Goal: Information Seeking & Learning: Understand process/instructions

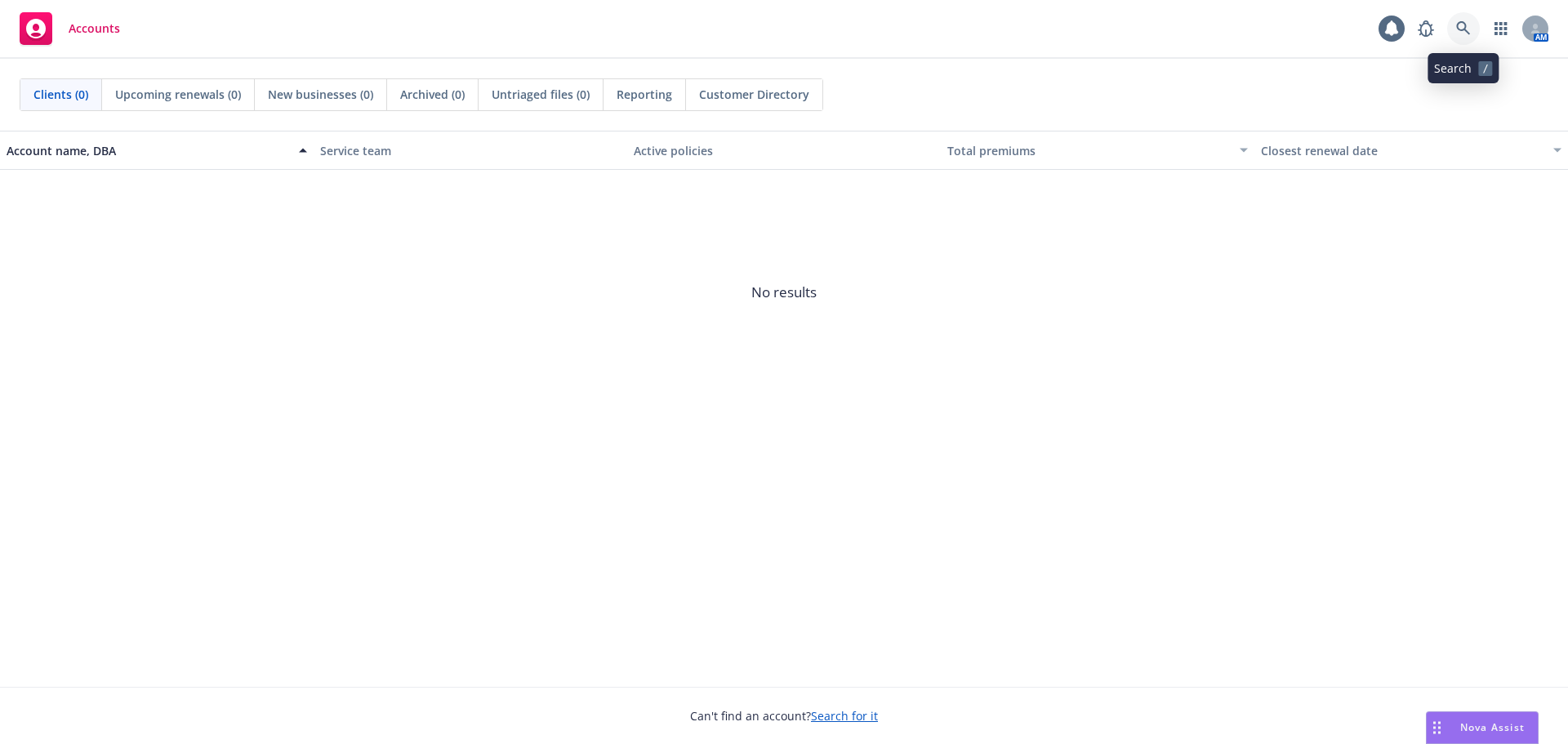
click at [1463, 22] on icon at bounding box center [1463, 28] width 14 height 14
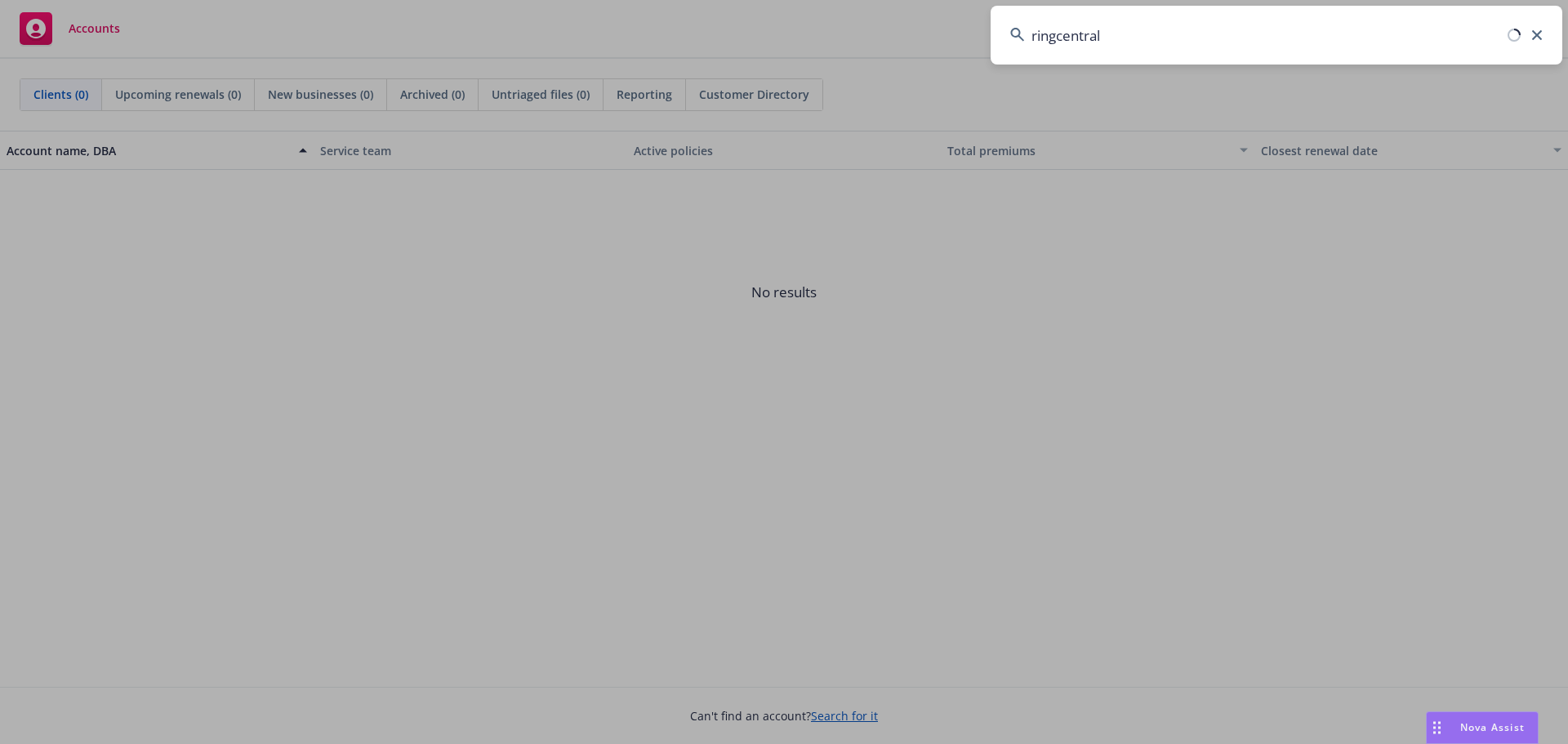
type input "ringcentral"
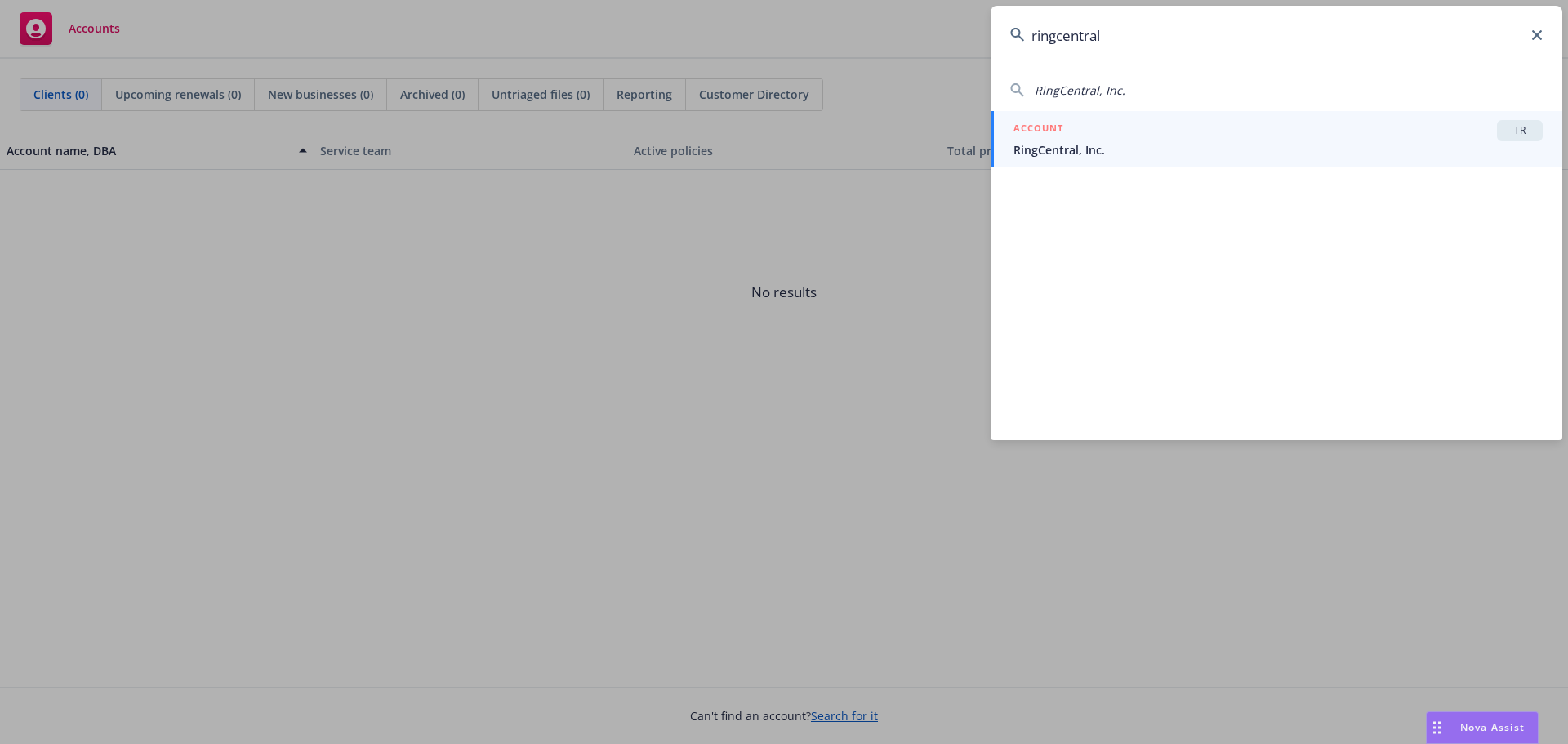
drag, startPoint x: 1057, startPoint y: 154, endPoint x: 1077, endPoint y: 170, distance: 25.6
click at [1057, 154] on span "RingCentral, Inc." at bounding box center [1278, 149] width 529 height 17
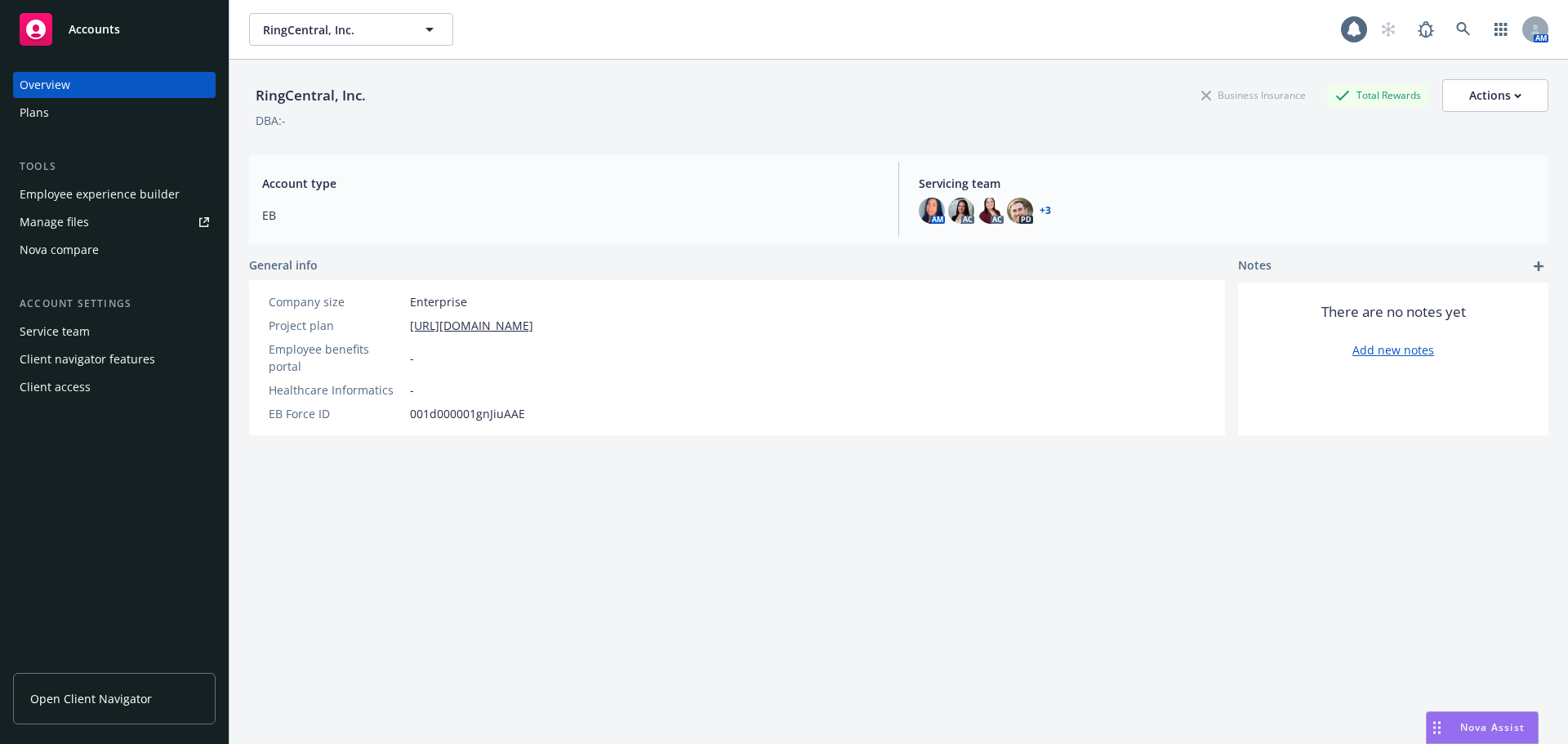
click at [111, 684] on link "Open Client Navigator" at bounding box center [114, 698] width 203 height 51
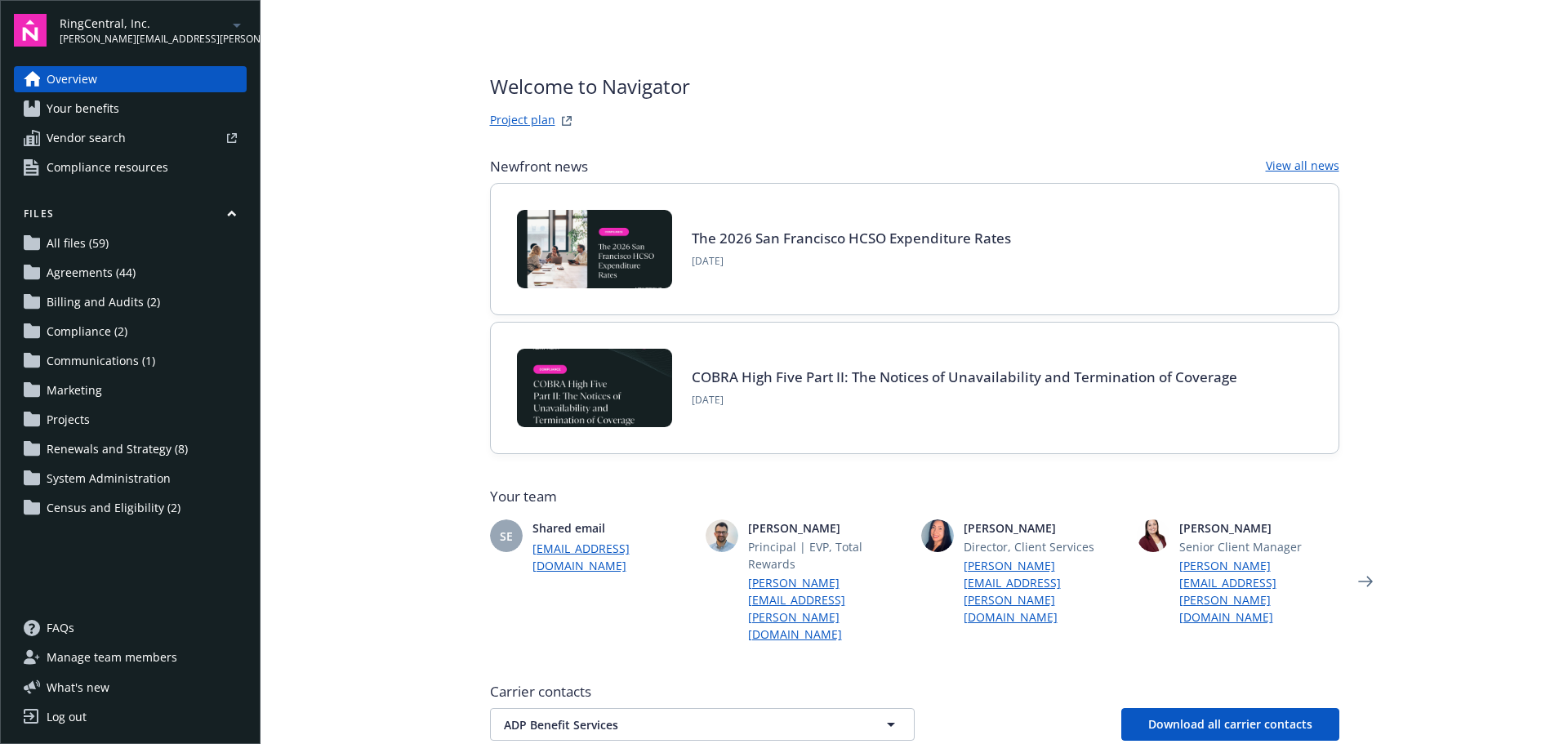
click at [508, 119] on link "Project plan" at bounding box center [523, 120] width 65 height 20
click at [83, 246] on span "All files (59)" at bounding box center [77, 244] width 63 height 26
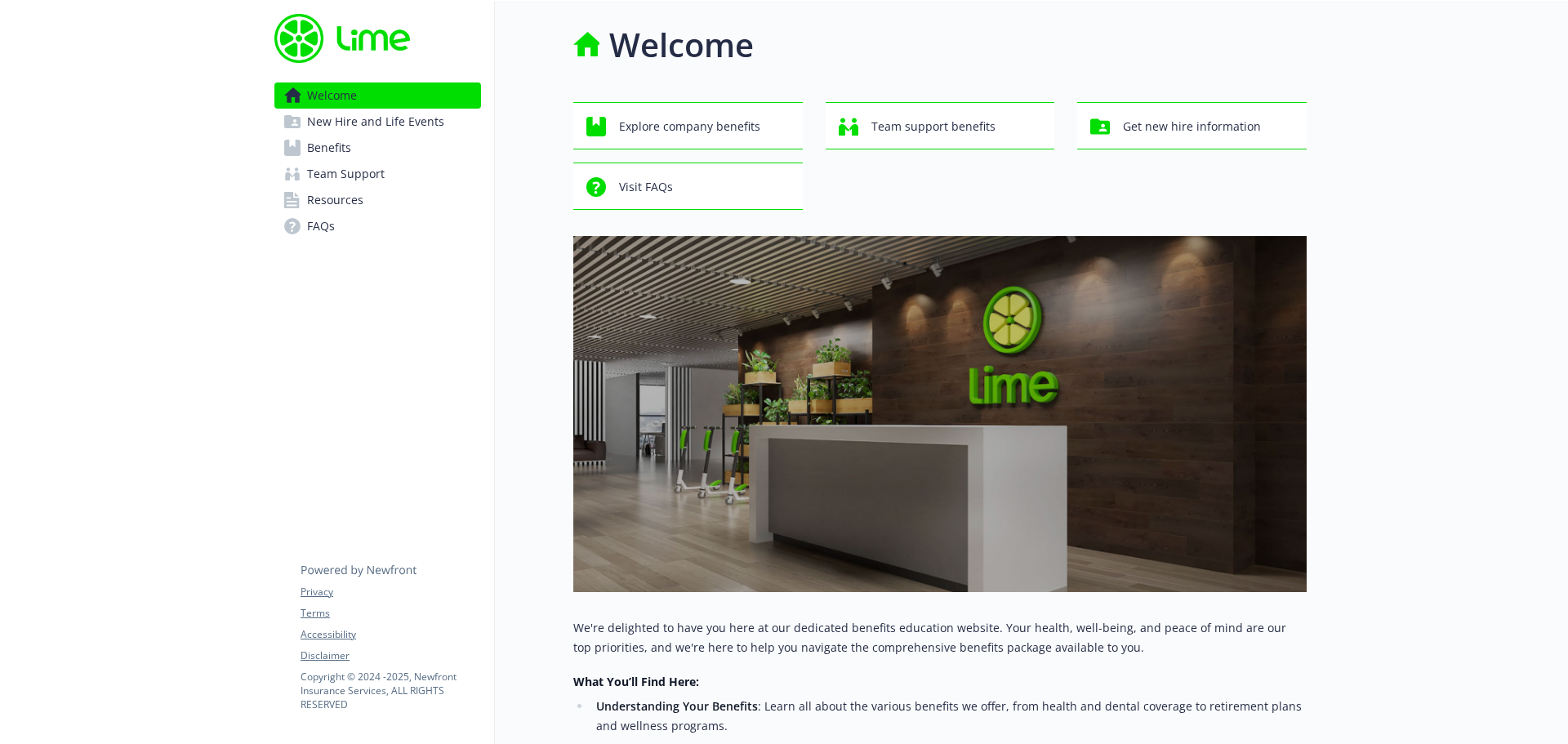
click at [343, 156] on span "Benefits" at bounding box center [329, 147] width 44 height 26
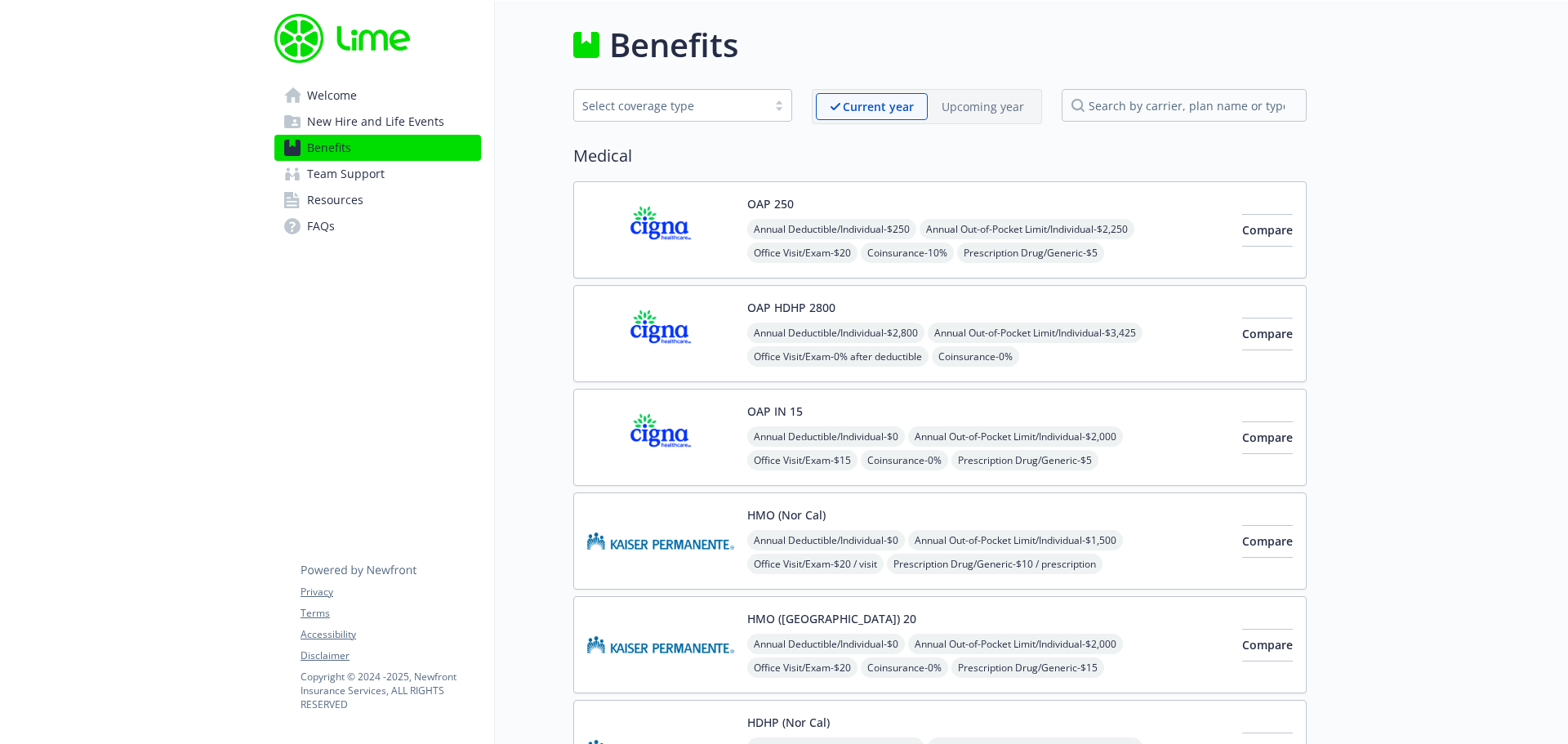
click at [846, 303] on div "OAP HDHP 2800 Annual Deductible/Individual - $2,800 Annual Out-of-Pocket Limit/…" at bounding box center [988, 333] width 482 height 69
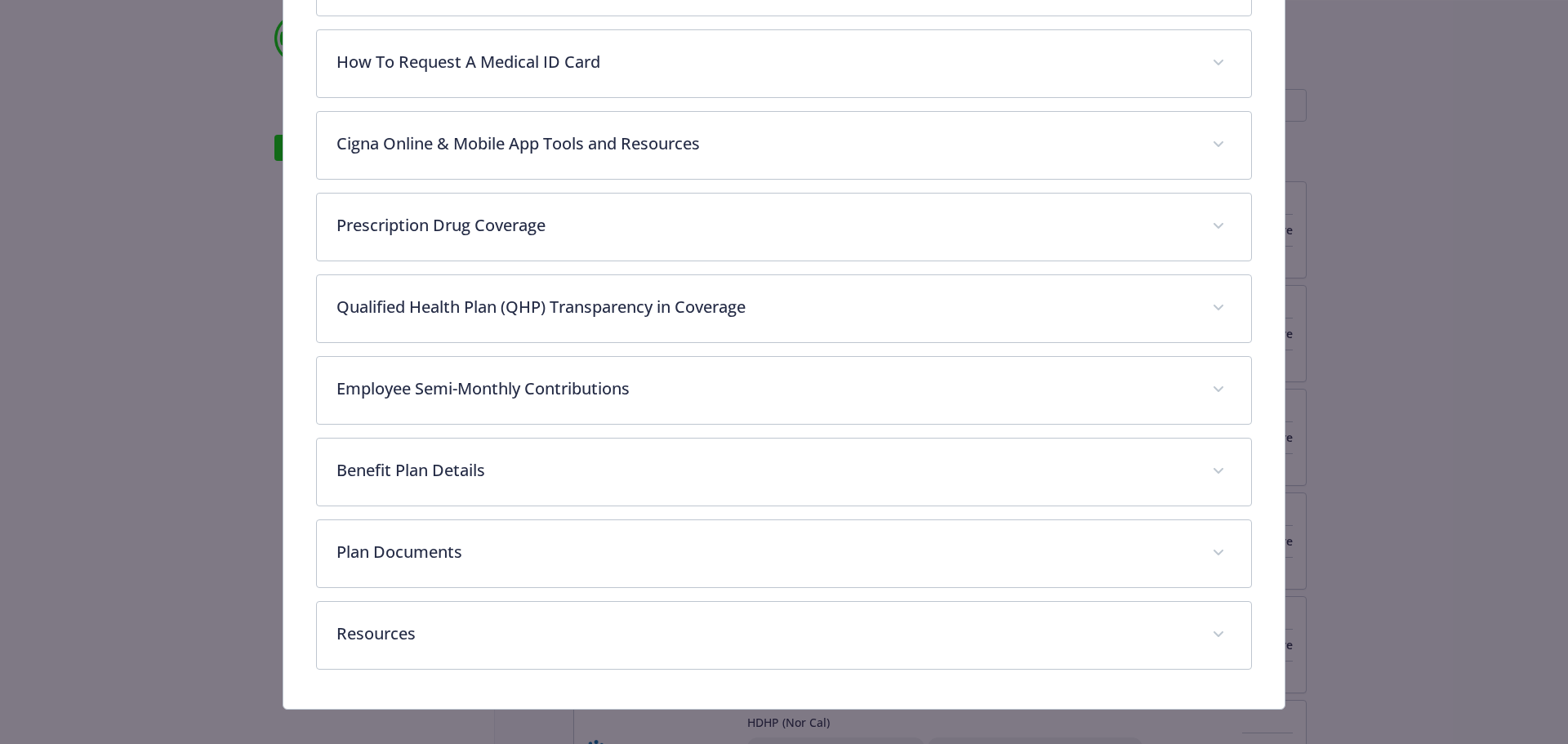
scroll to position [812, 0]
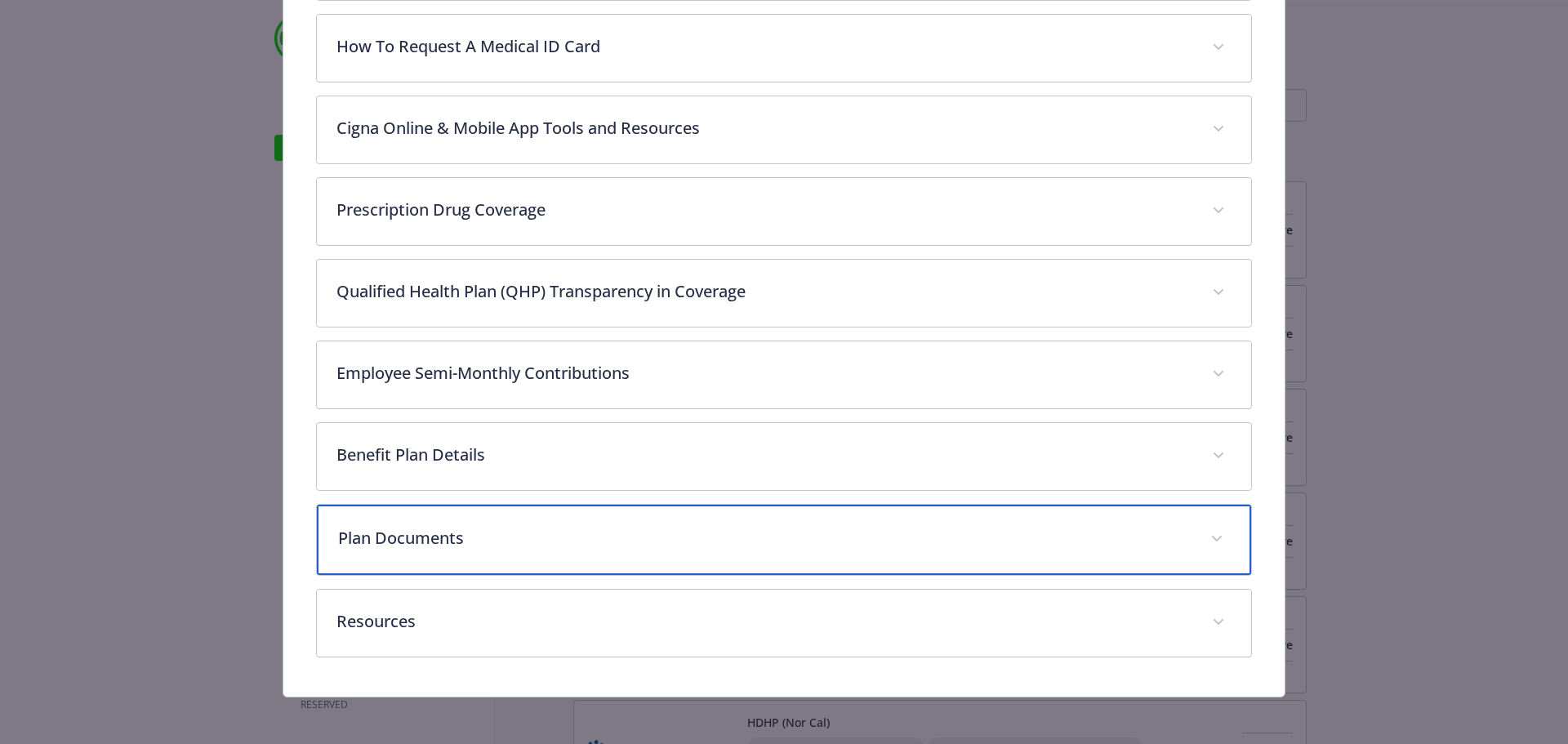
click at [1219, 539] on span "details for plan Medical - OAP HDHP 2800 - HDHP PPO" at bounding box center [1217, 540] width 26 height 26
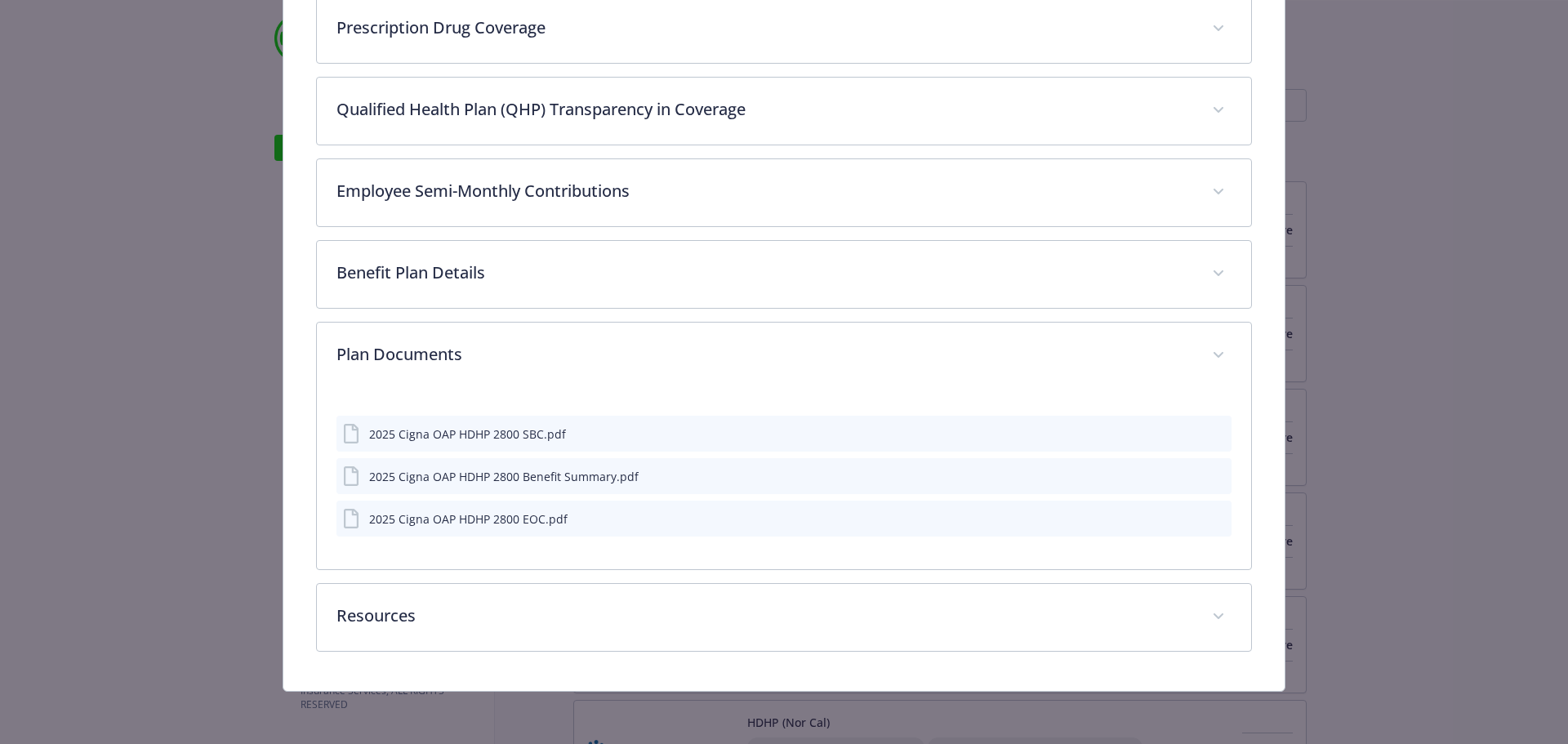
scroll to position [992, 0]
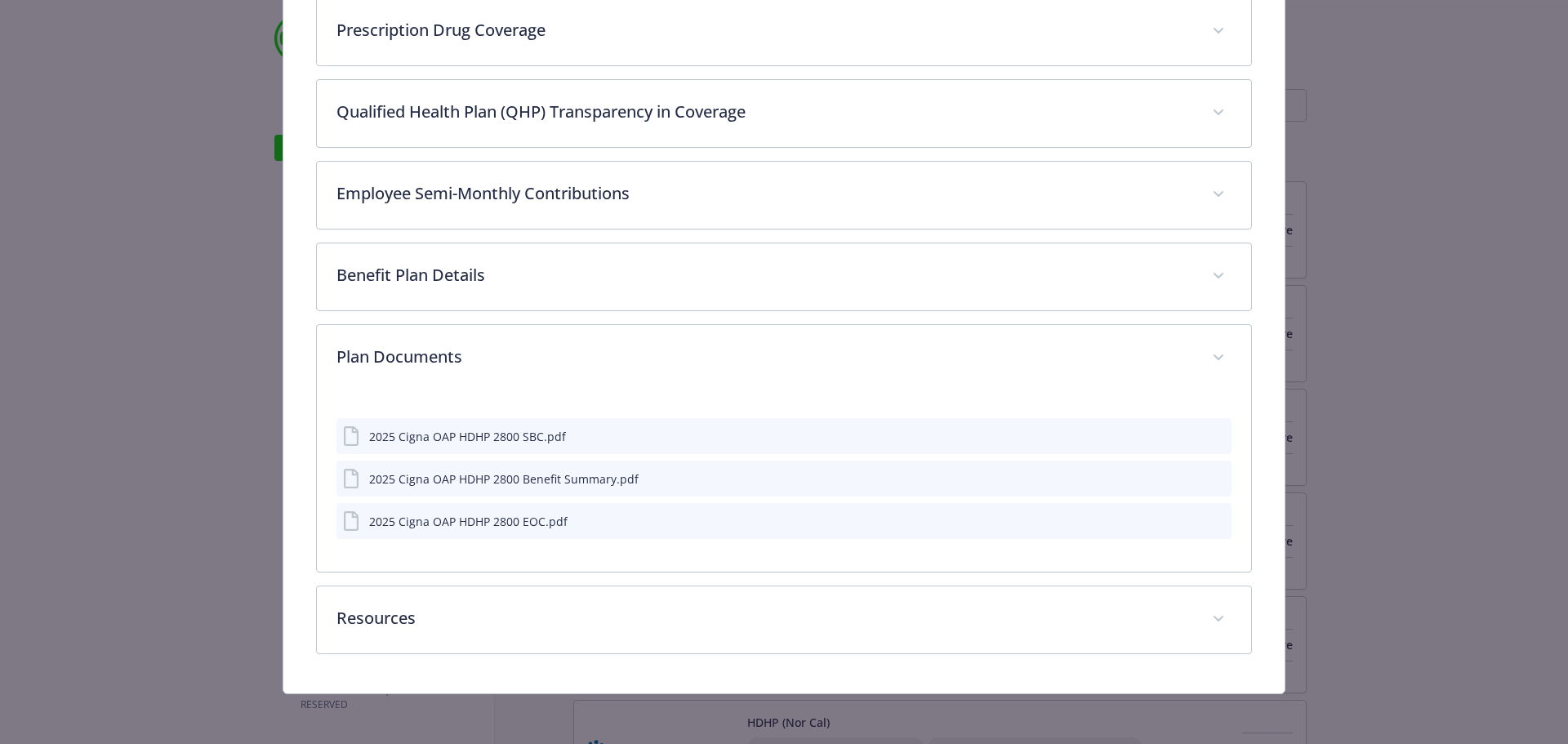
click at [1210, 473] on icon "preview file" at bounding box center [1216, 478] width 15 height 11
click at [1209, 433] on icon "preview file" at bounding box center [1216, 435] width 15 height 11
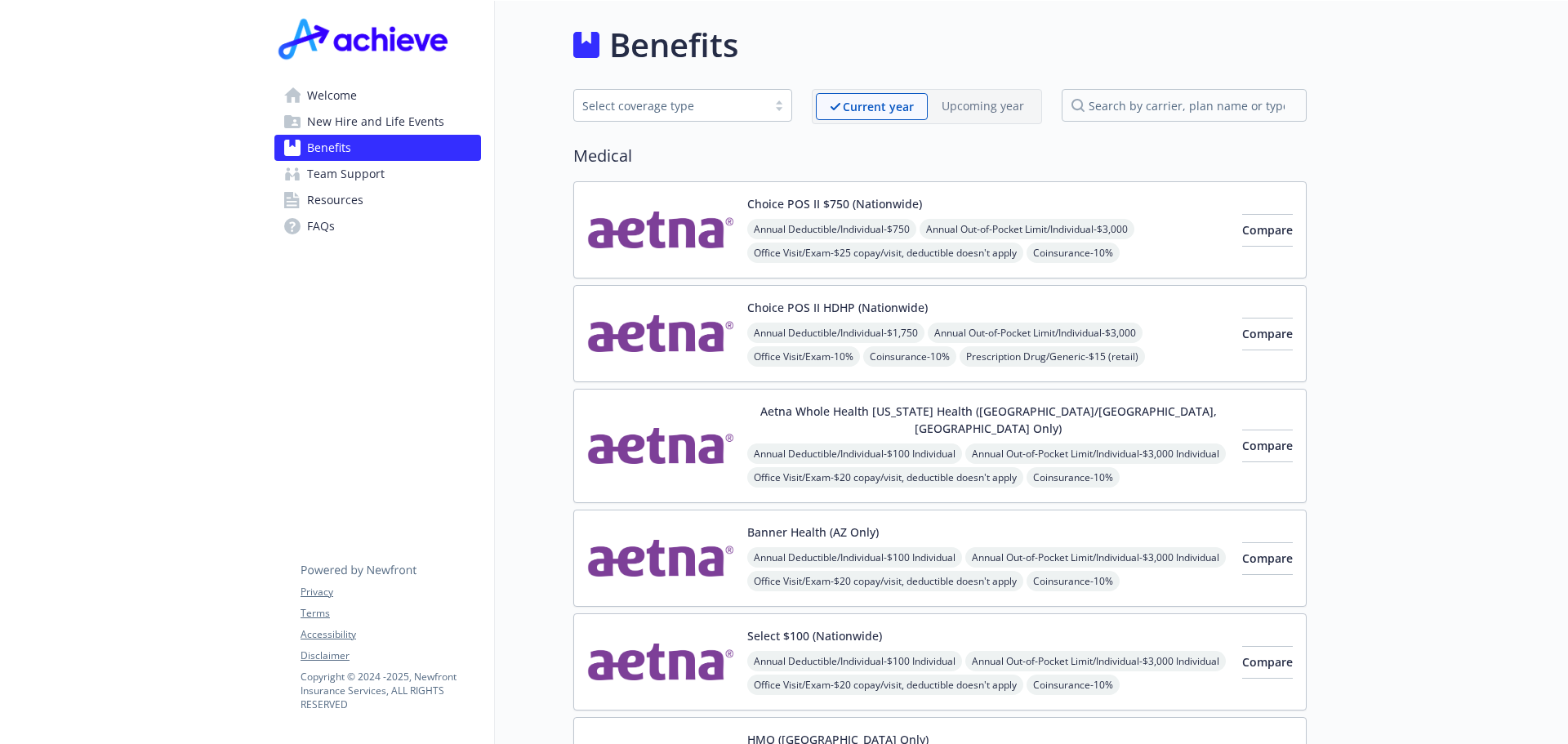
scroll to position [3129, 0]
